Goal: Task Accomplishment & Management: Use online tool/utility

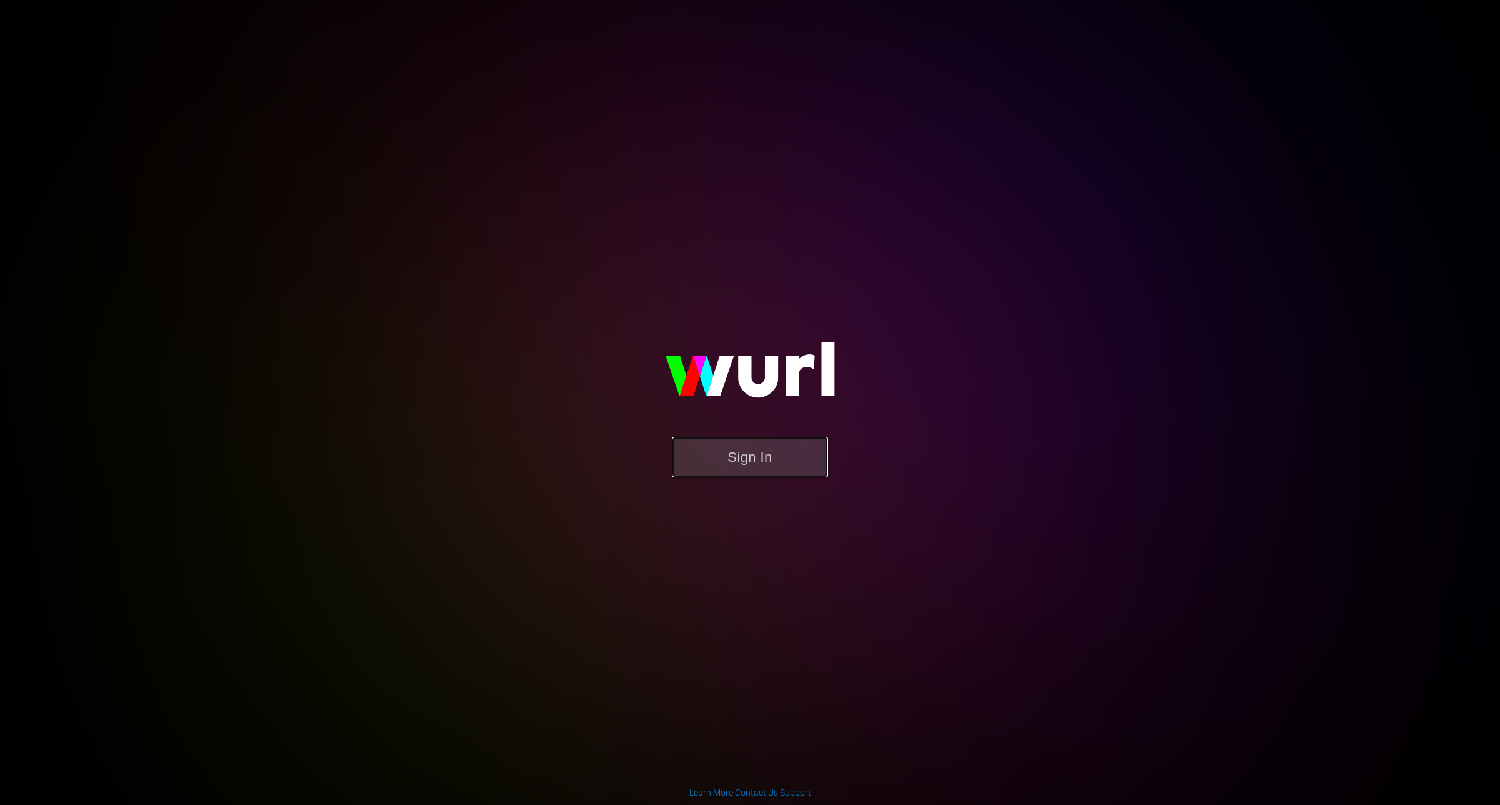
click at [744, 442] on button "Sign In" at bounding box center [750, 457] width 156 height 41
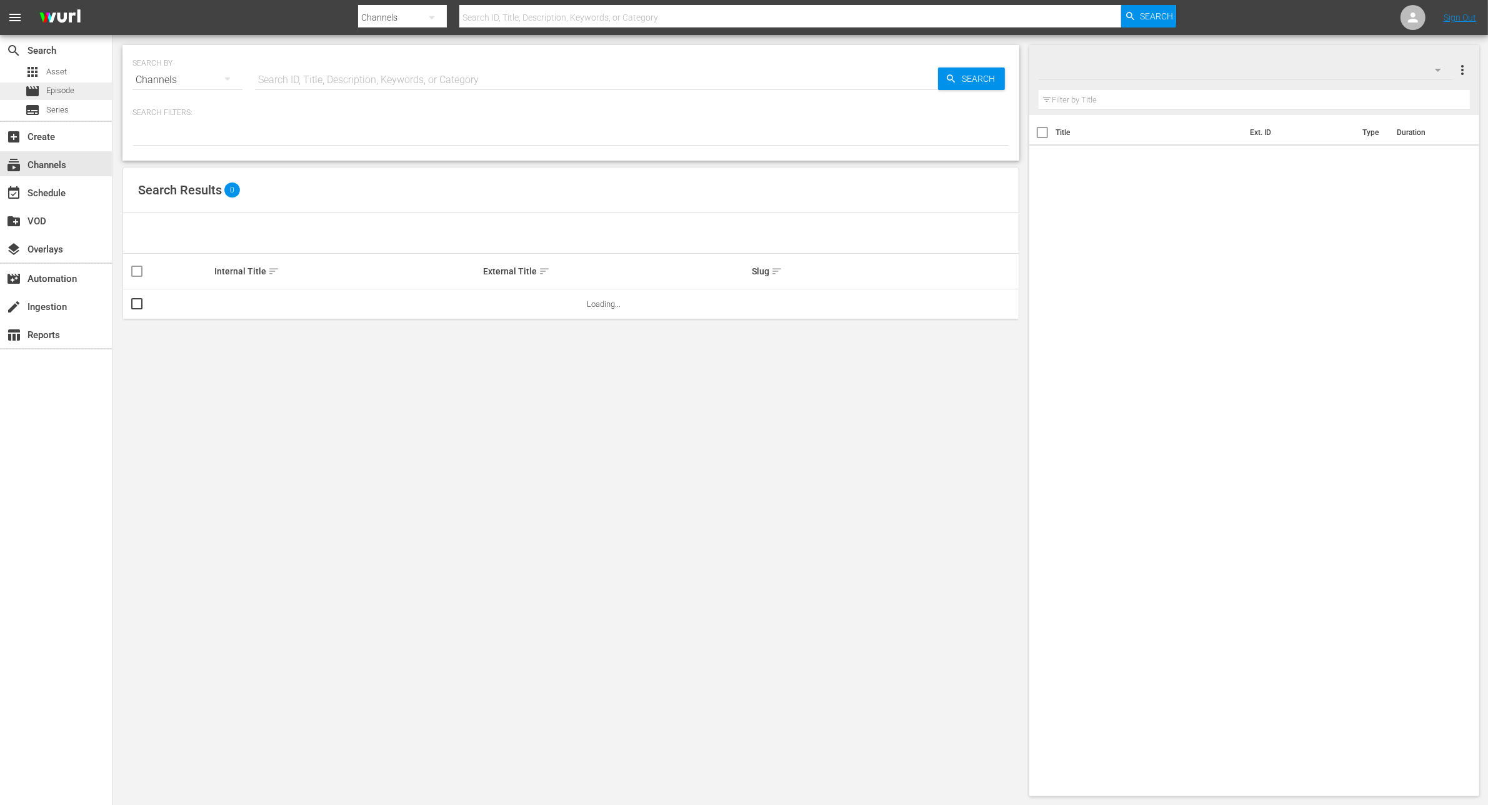
click at [53, 86] on span "Episode" at bounding box center [60, 90] width 28 height 12
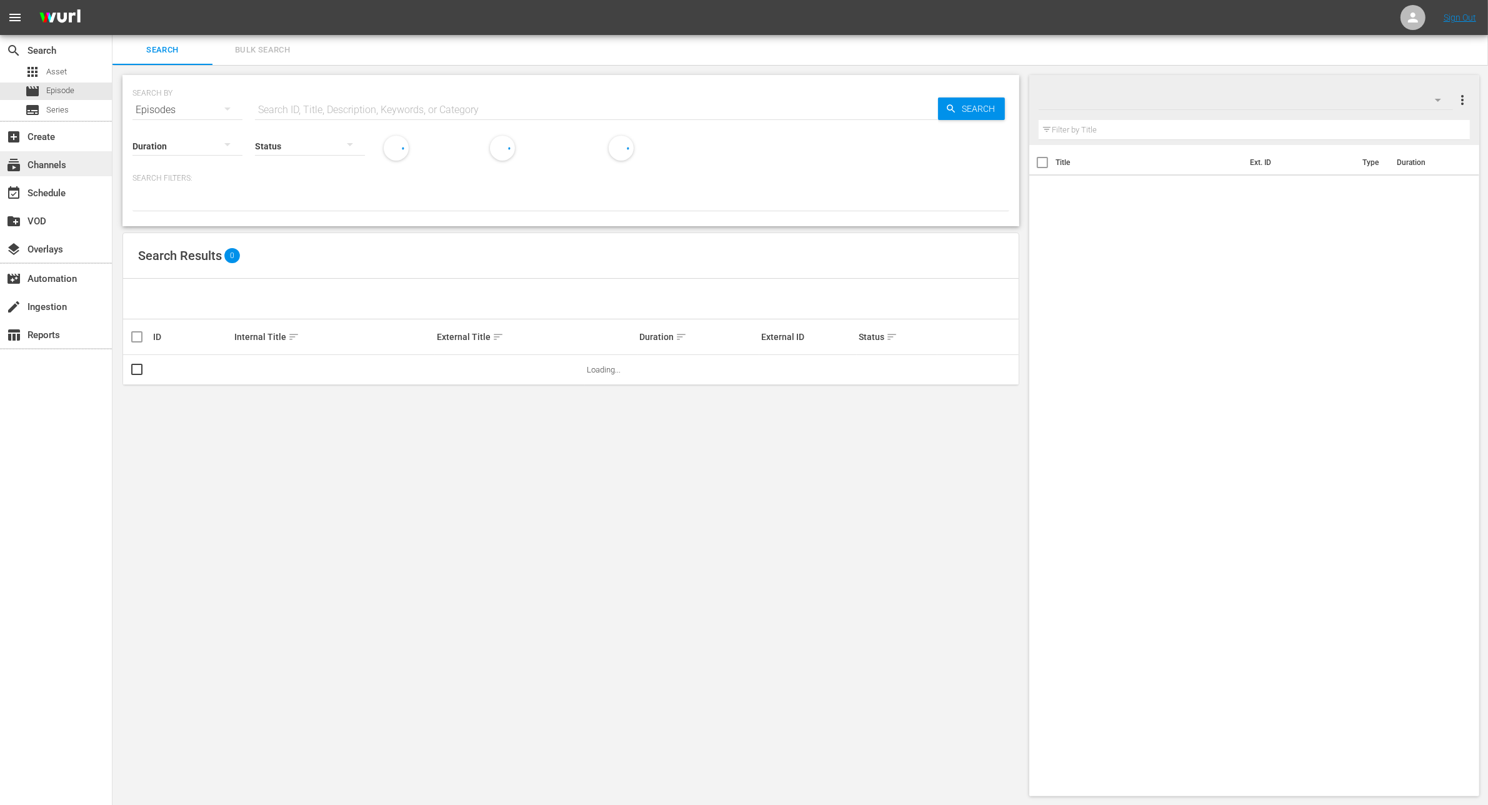
click at [47, 164] on div "subscriptions Channels" at bounding box center [35, 162] width 70 height 11
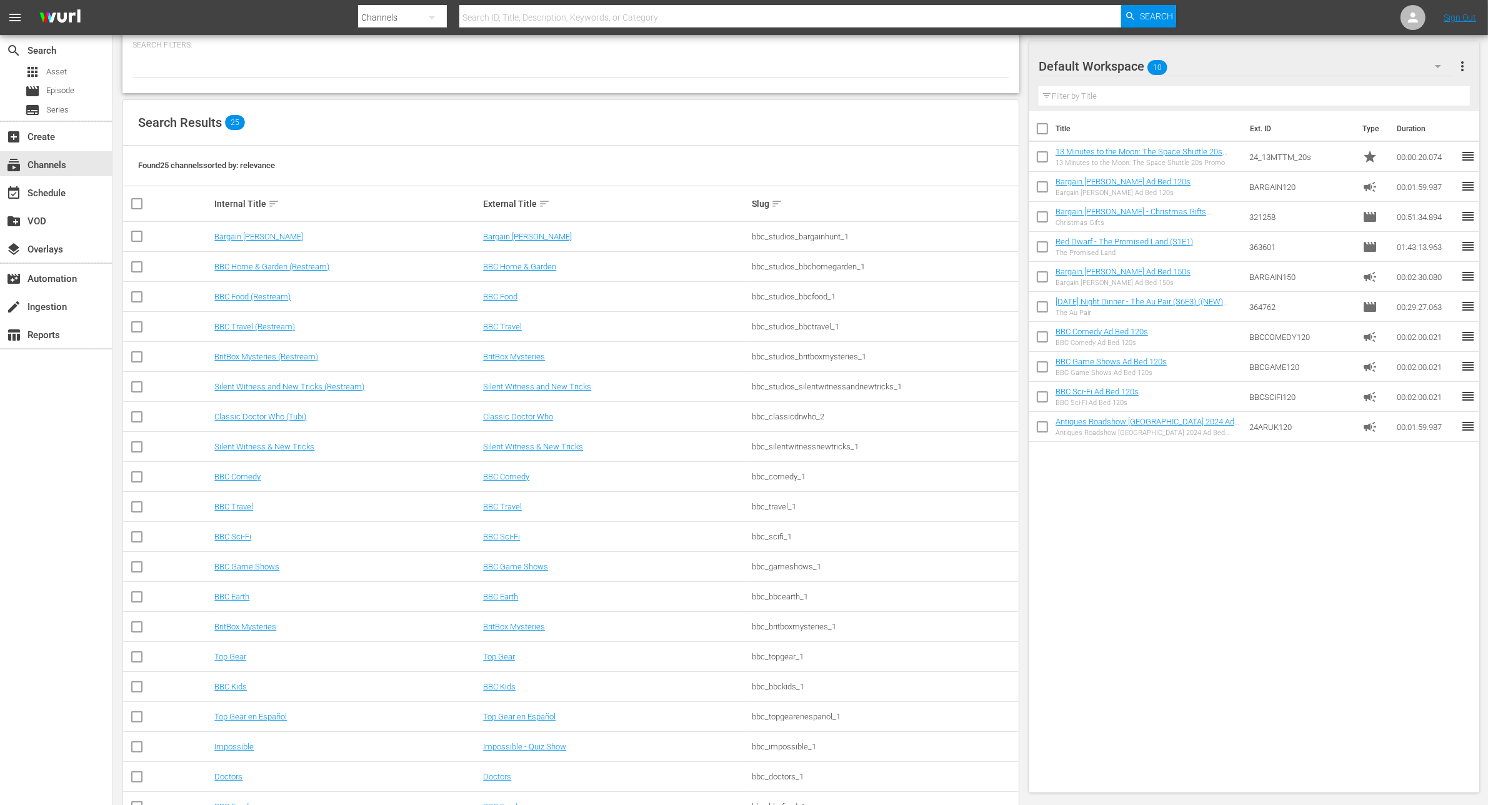
scroll to position [257, 0]
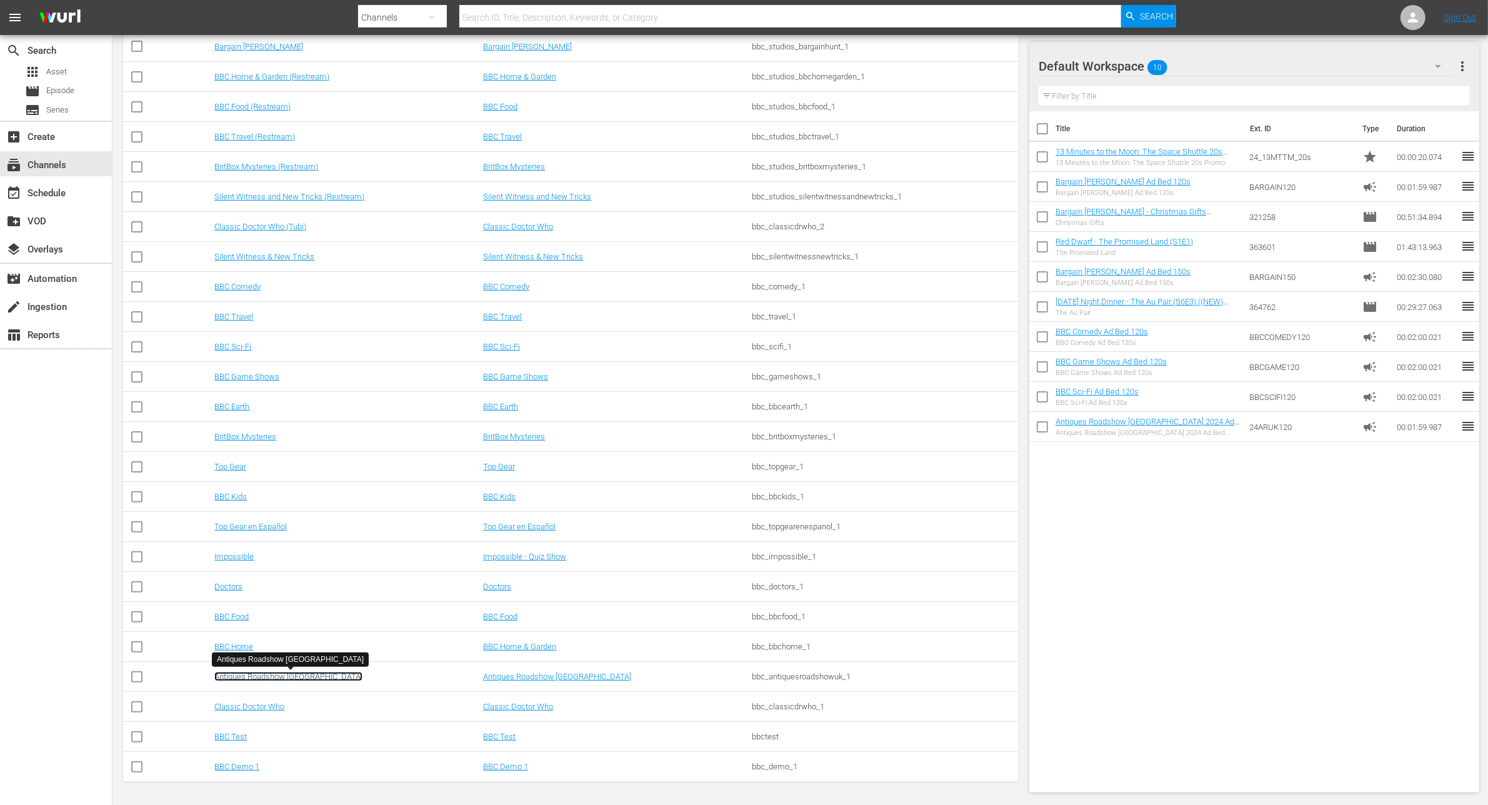
click at [289, 676] on link "Antiques Roadshow [GEOGRAPHIC_DATA]" at bounding box center [288, 676] width 148 height 9
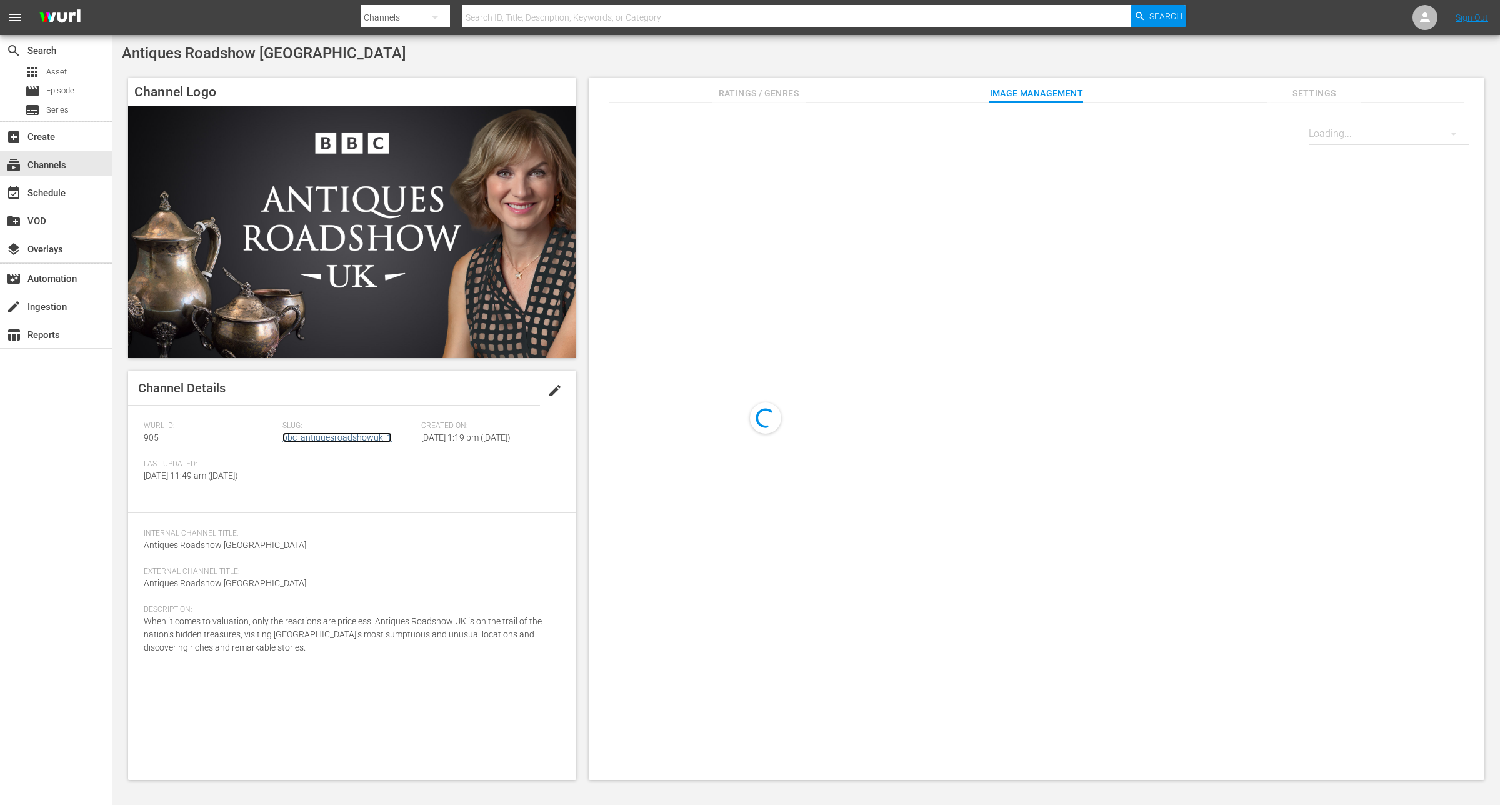
click at [370, 436] on link "bbc_antiquesroadshowuk_1" at bounding box center [336, 437] width 109 height 10
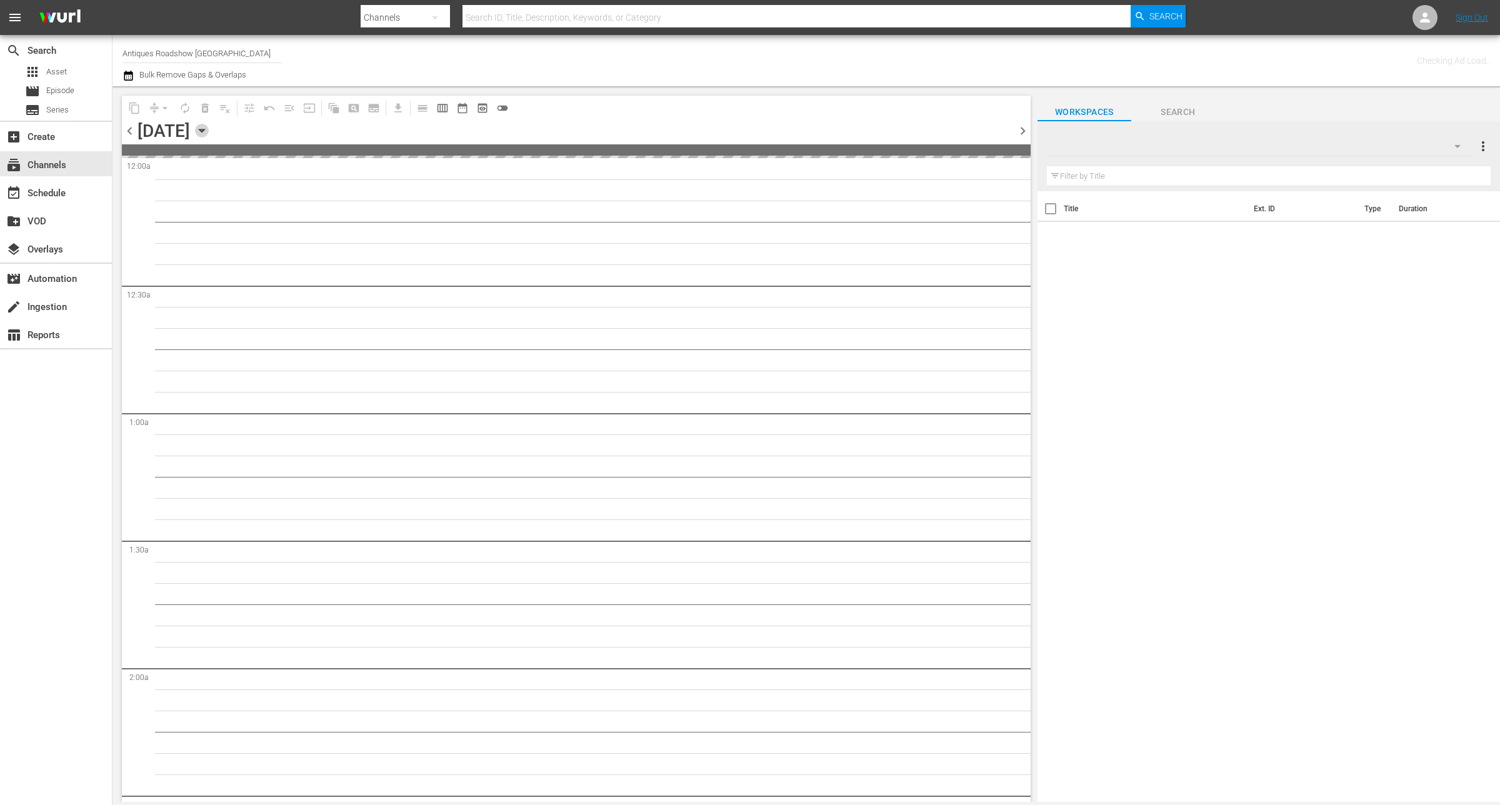
click at [209, 126] on icon "button" at bounding box center [202, 131] width 14 height 14
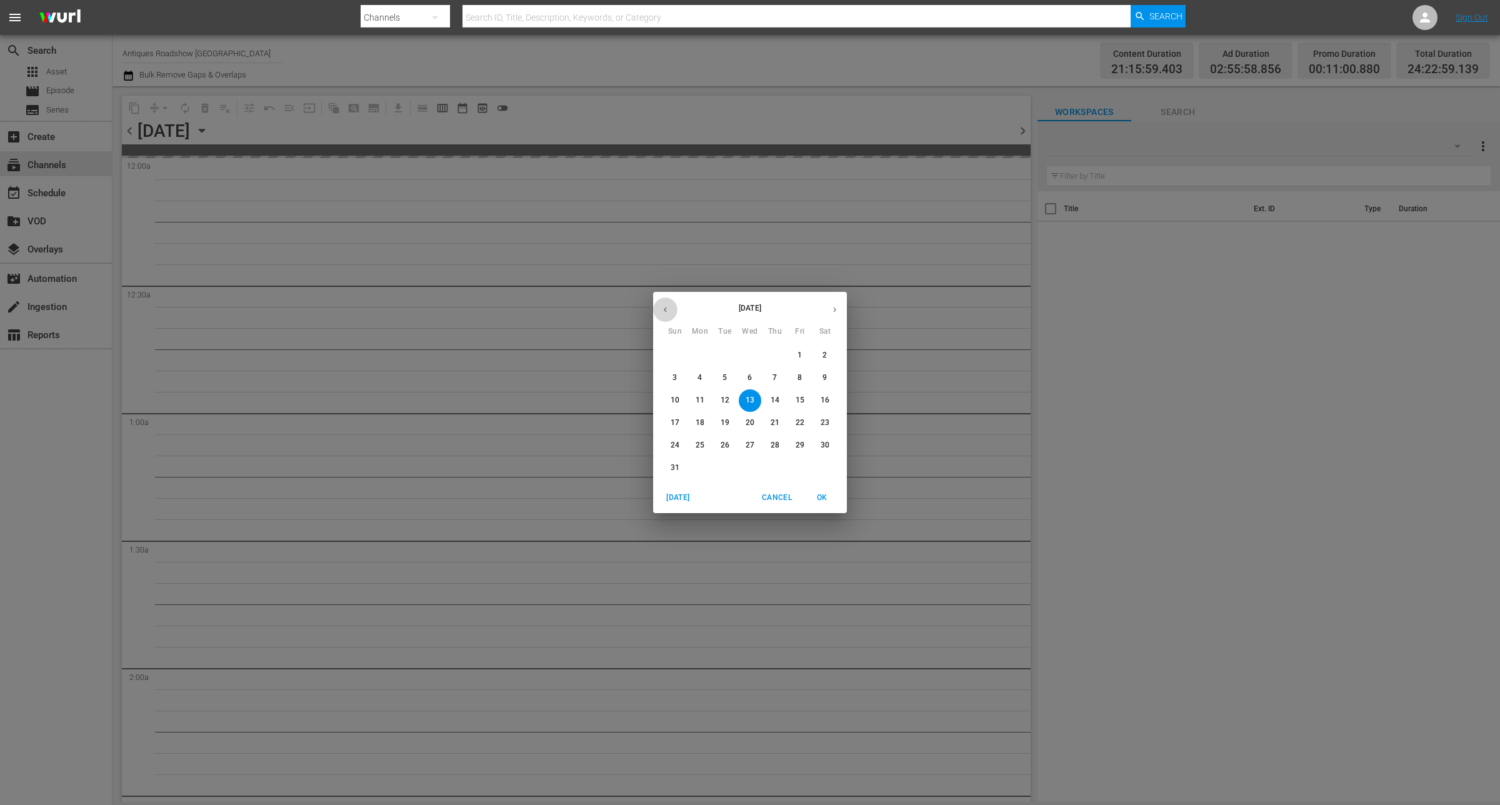
click at [661, 313] on icon "button" at bounding box center [665, 309] width 9 height 9
click at [736, 358] on span "1" at bounding box center [725, 355] width 22 height 11
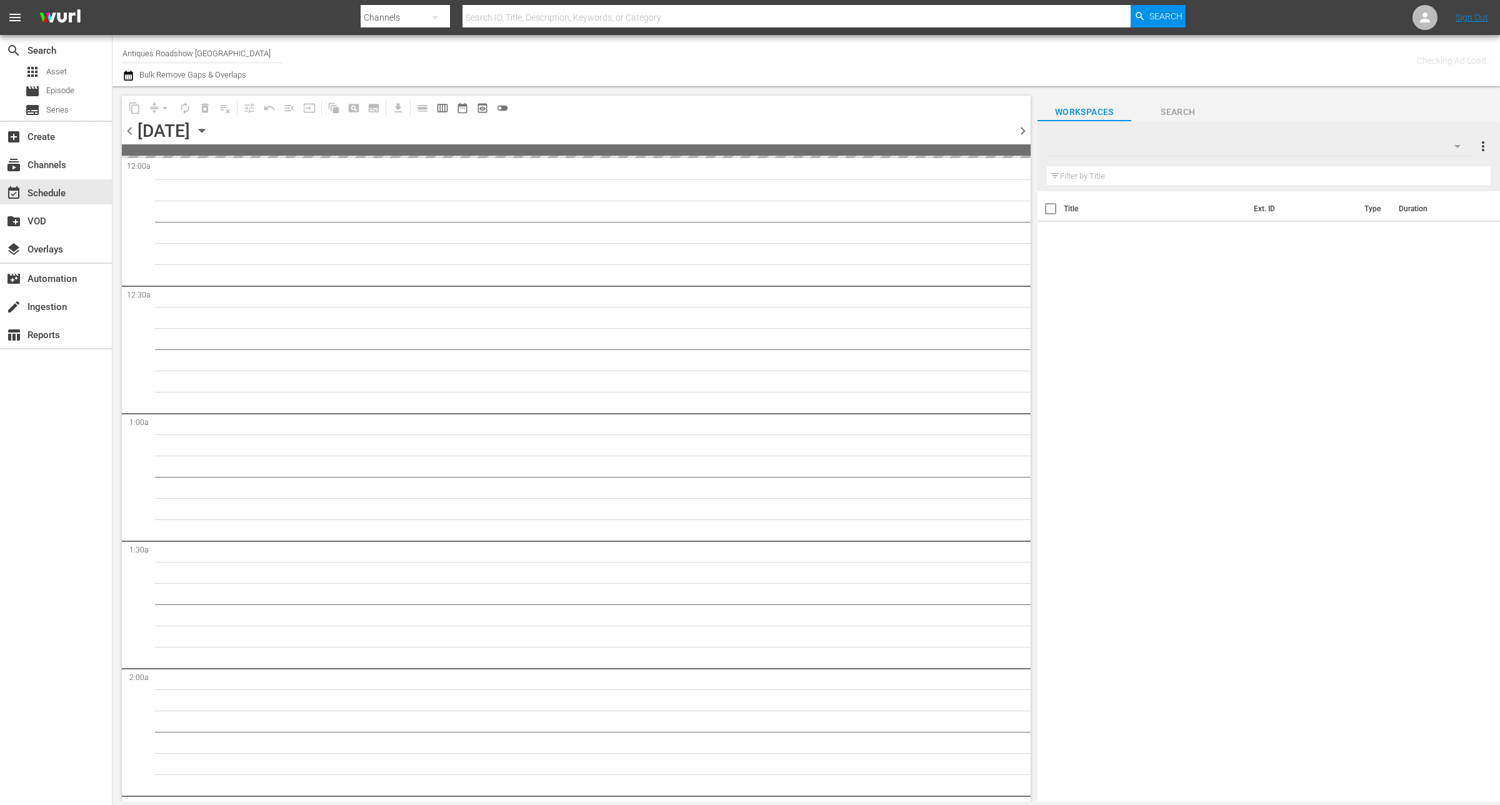
click at [771, 57] on div "Channel Title Antiques Roadshow UK Bulk Remove Gaps & Overlaps" at bounding box center [495, 60] width 746 height 45
